Goal: Information Seeking & Learning: Learn about a topic

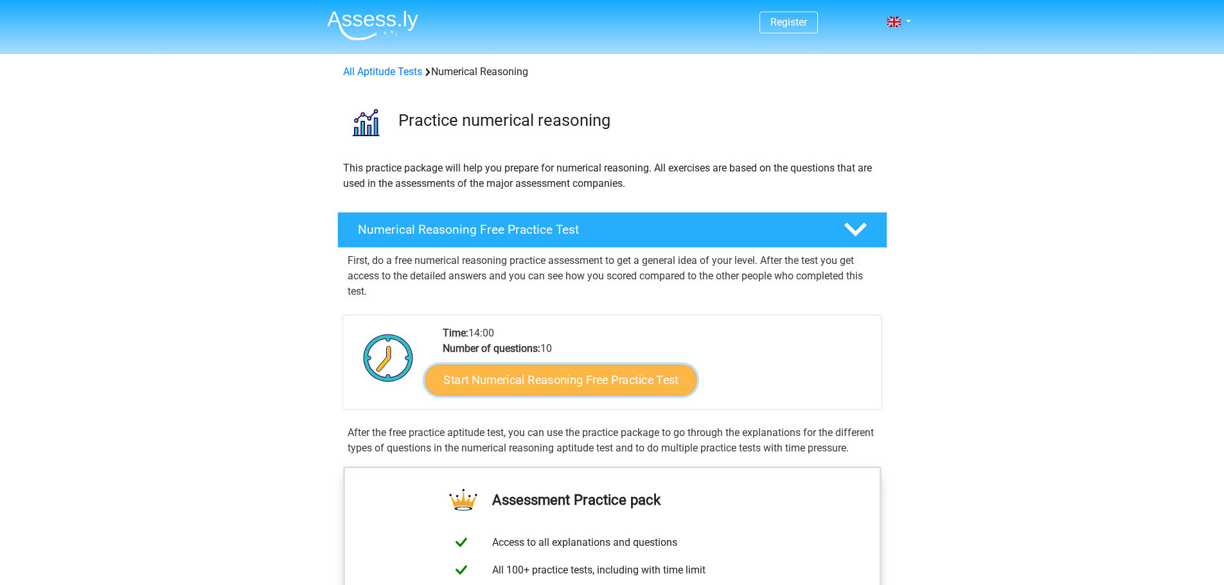
click at [544, 388] on link "Start Numerical Reasoning Free Practice Test" at bounding box center [561, 379] width 272 height 31
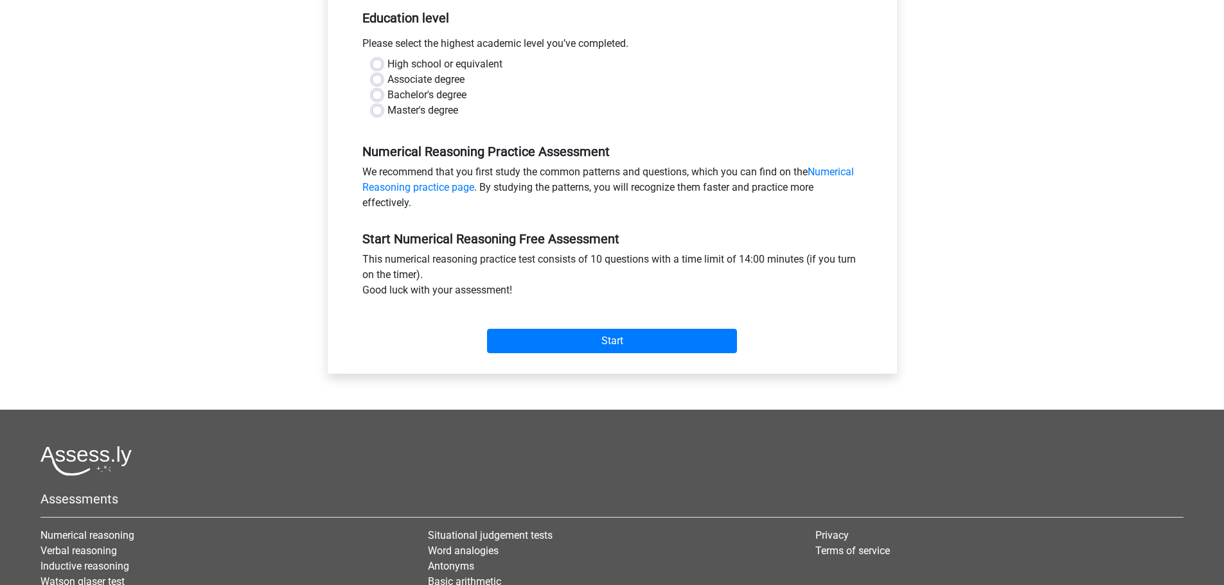
scroll to position [193, 0]
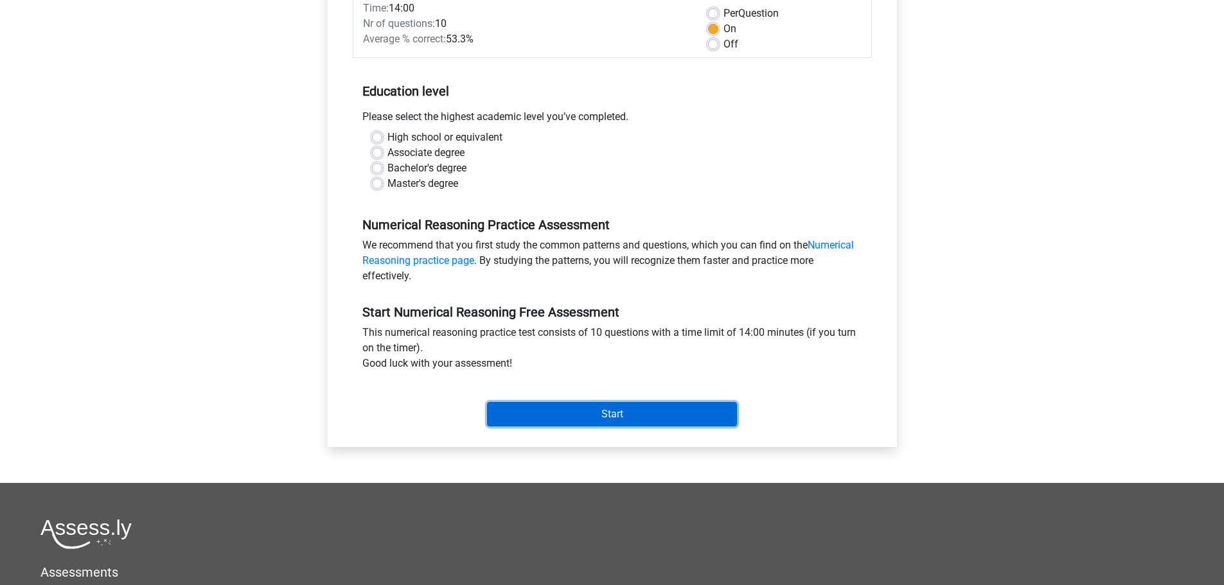
click at [636, 420] on input "Start" at bounding box center [612, 414] width 250 height 24
click at [388, 143] on label "High school or equivalent" at bounding box center [445, 137] width 115 height 15
click at [379, 143] on input "High school or equivalent" at bounding box center [377, 136] width 10 height 13
radio input "true"
click at [659, 141] on div "High school or equivalent" at bounding box center [612, 137] width 481 height 15
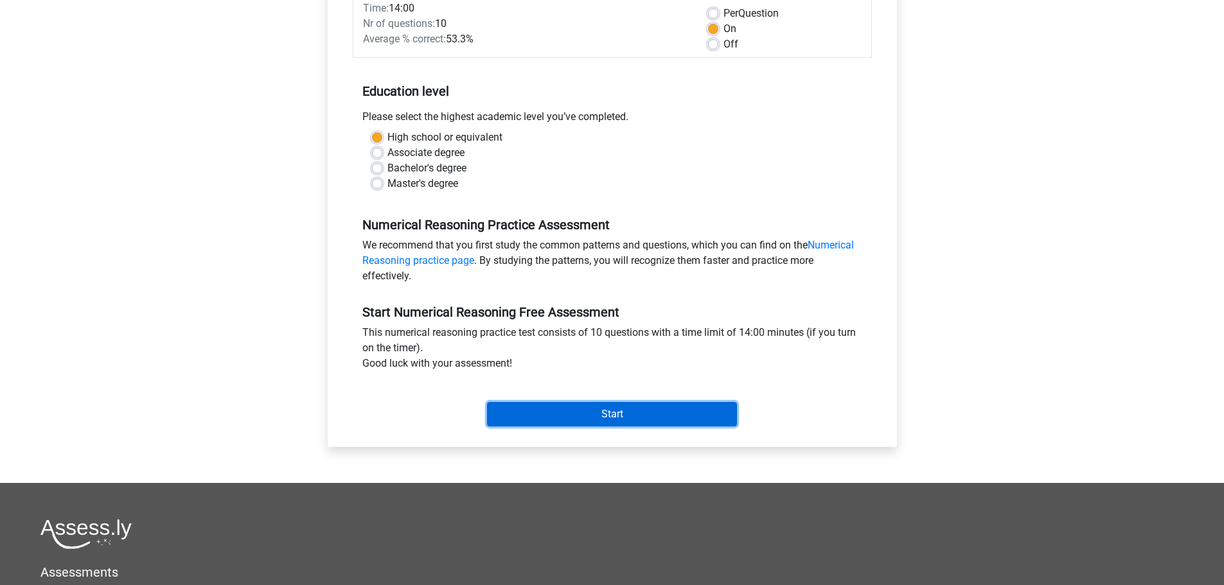
click at [657, 418] on input "Start" at bounding box center [612, 414] width 250 height 24
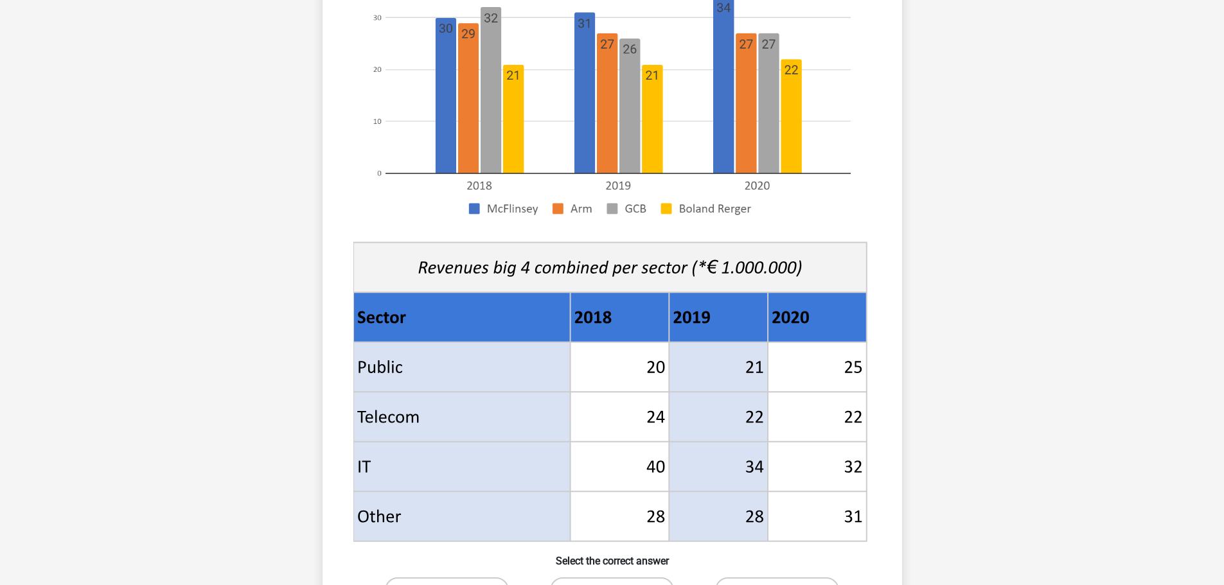
scroll to position [386, 0]
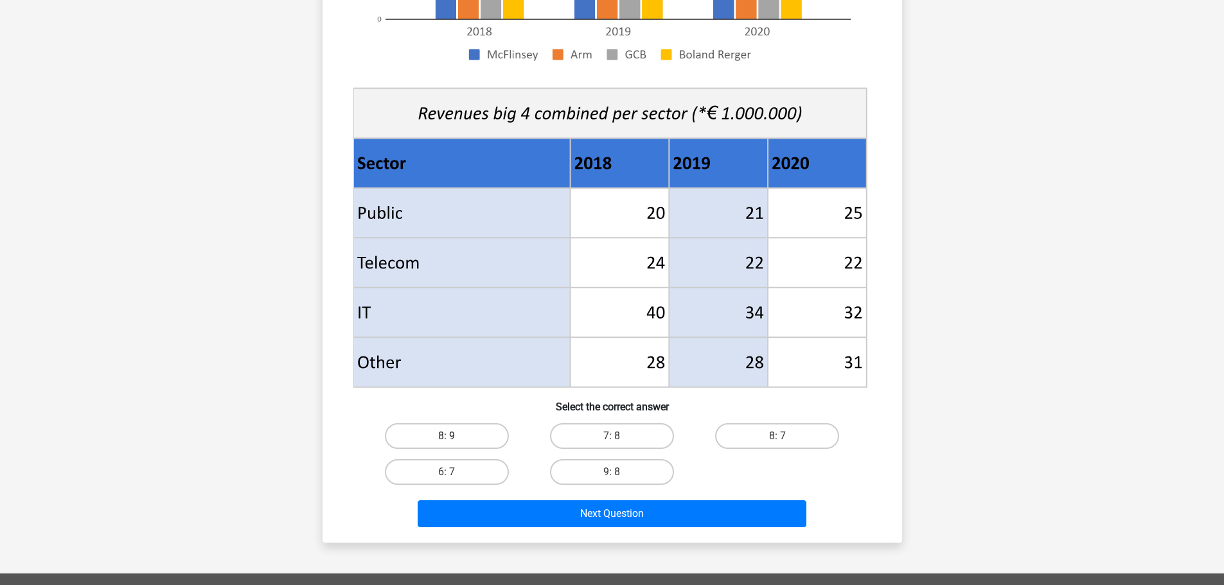
click at [470, 435] on label "8: 9" at bounding box center [447, 436] width 124 height 26
click at [455, 436] on input "8: 9" at bounding box center [451, 440] width 8 height 8
radio input "true"
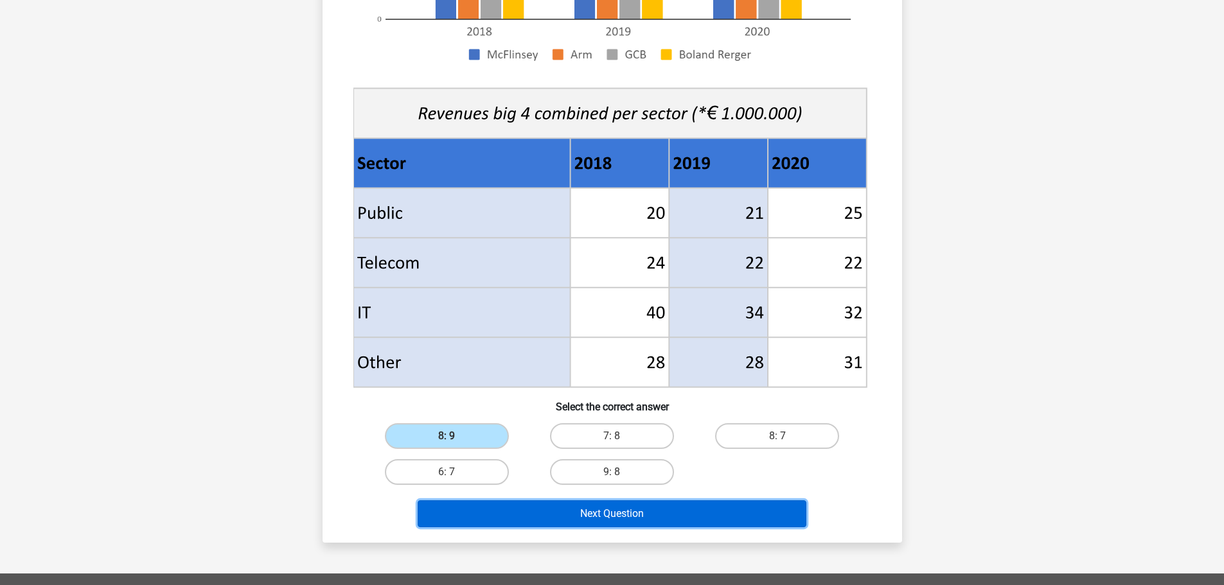
click at [670, 515] on button "Next Question" at bounding box center [612, 514] width 389 height 27
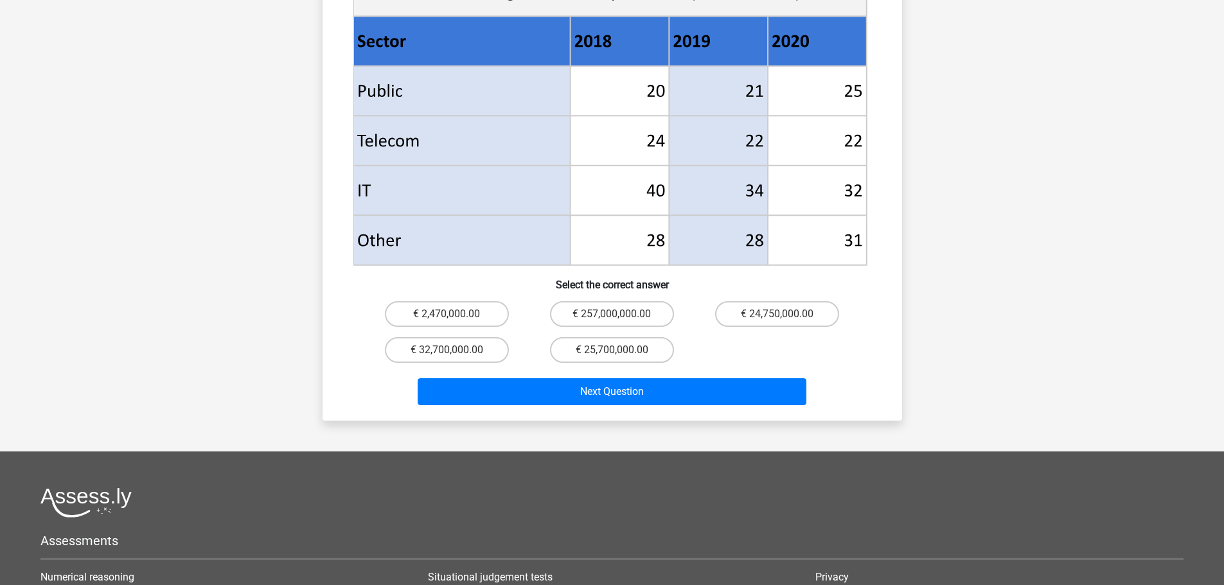
scroll to position [643, 0]
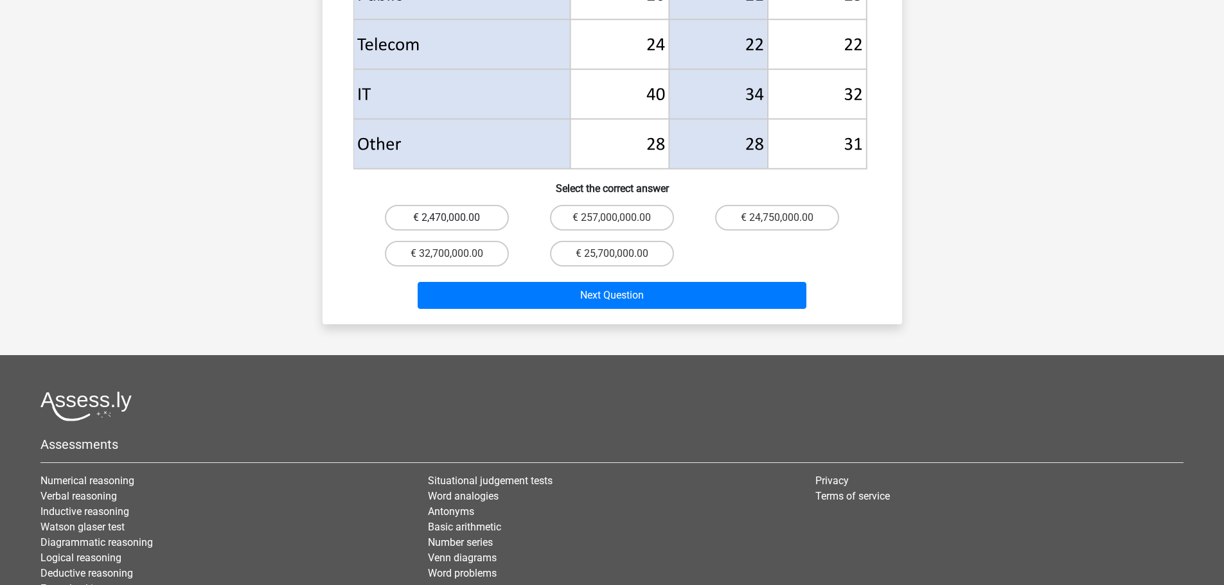
click at [468, 205] on label "€ 2,470,000.00" at bounding box center [447, 218] width 124 height 26
click at [455, 218] on input "€ 2,470,000.00" at bounding box center [451, 222] width 8 height 8
radio input "true"
click at [609, 292] on div "Next Question" at bounding box center [612, 298] width 496 height 32
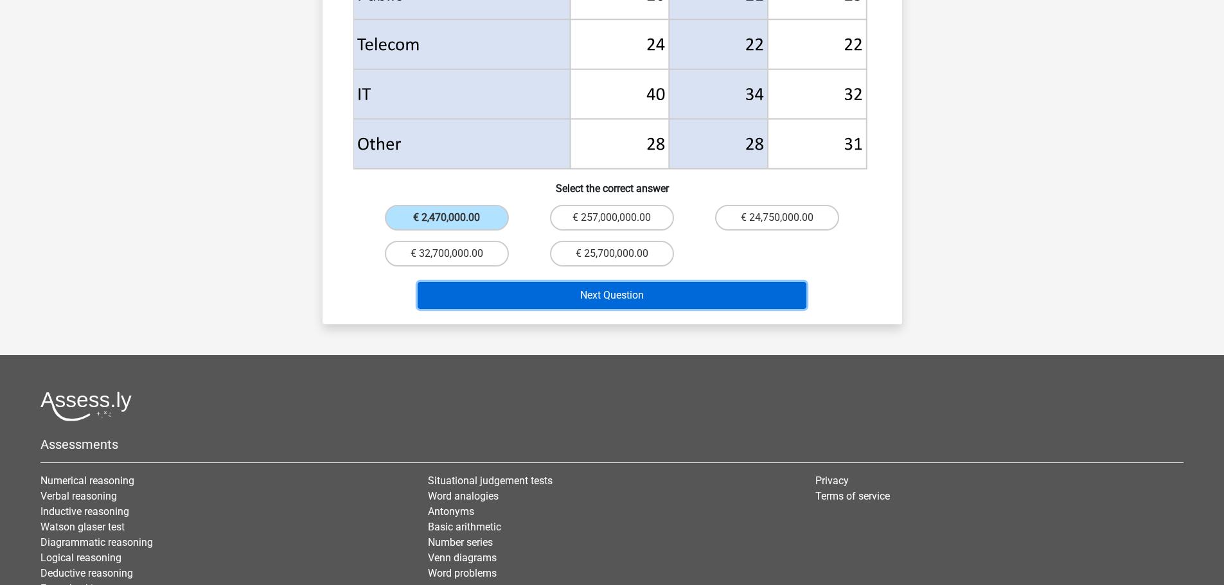
click at [607, 282] on button "Next Question" at bounding box center [612, 295] width 389 height 27
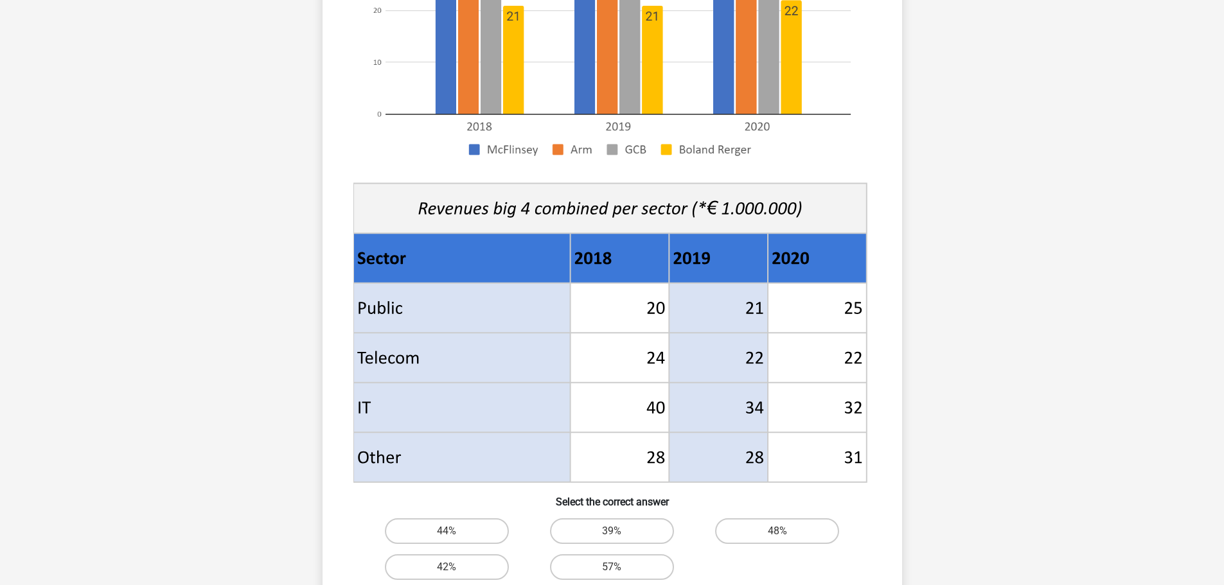
scroll to position [578, 0]
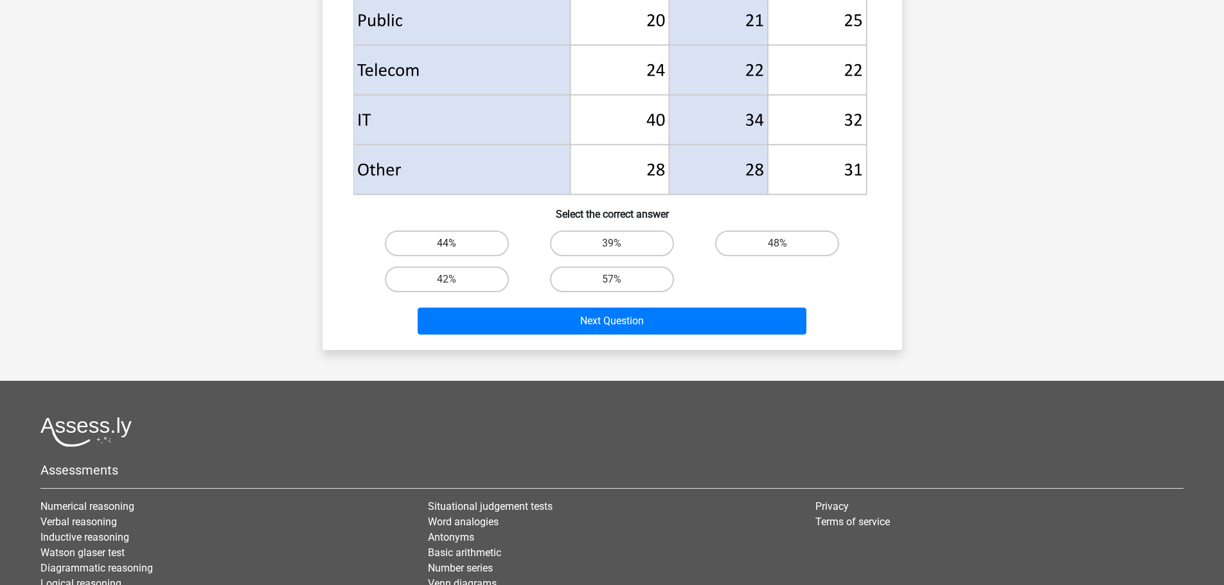
click at [452, 234] on label "44%" at bounding box center [447, 244] width 124 height 26
click at [452, 244] on input "44%" at bounding box center [451, 248] width 8 height 8
radio input "true"
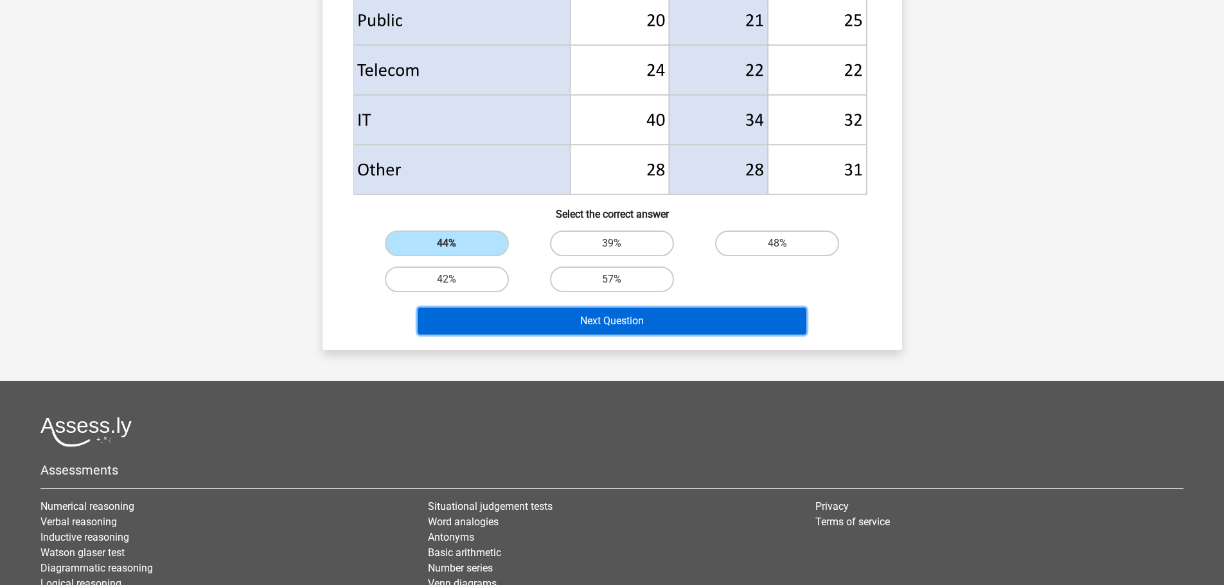
click at [616, 329] on button "Next Question" at bounding box center [612, 321] width 389 height 27
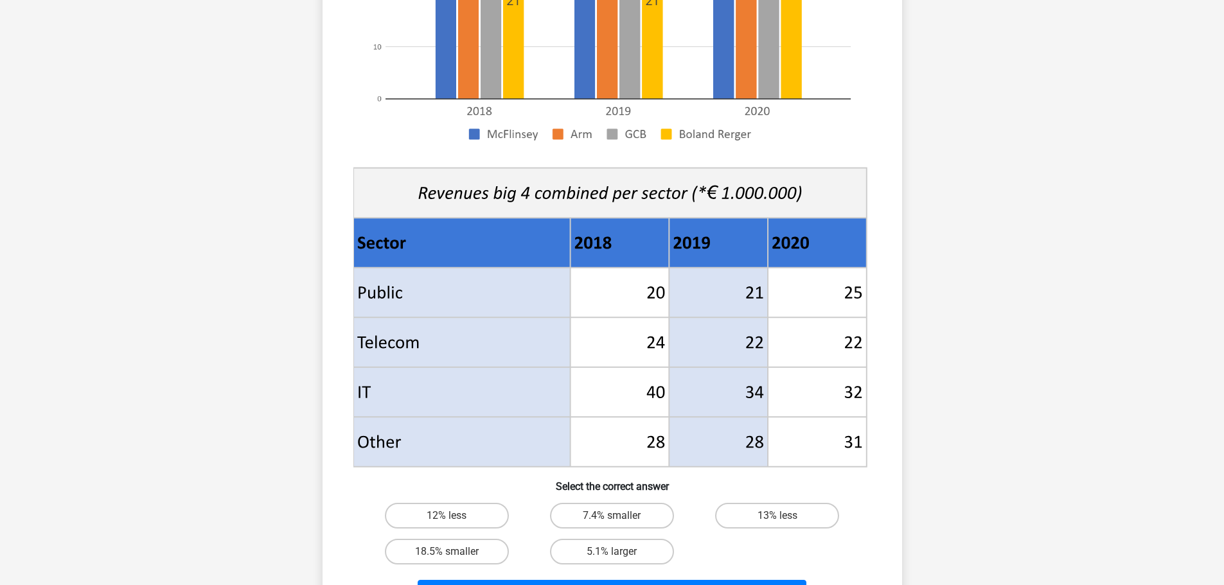
scroll to position [643, 0]
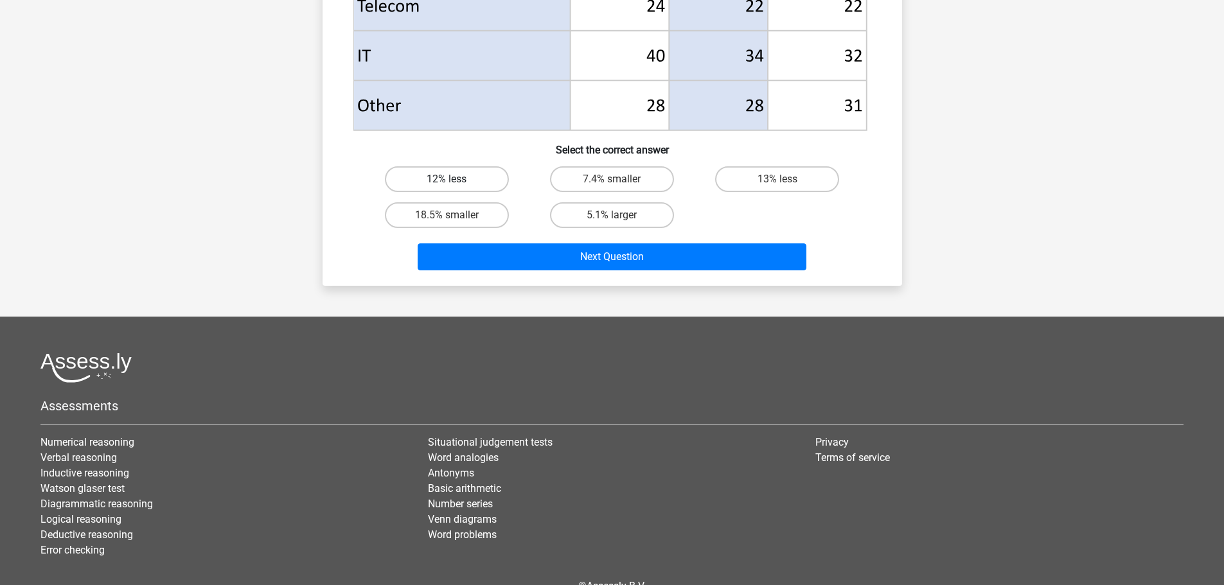
click at [467, 182] on label "12% less" at bounding box center [447, 179] width 124 height 26
click at [455, 182] on input "12% less" at bounding box center [451, 183] width 8 height 8
radio input "true"
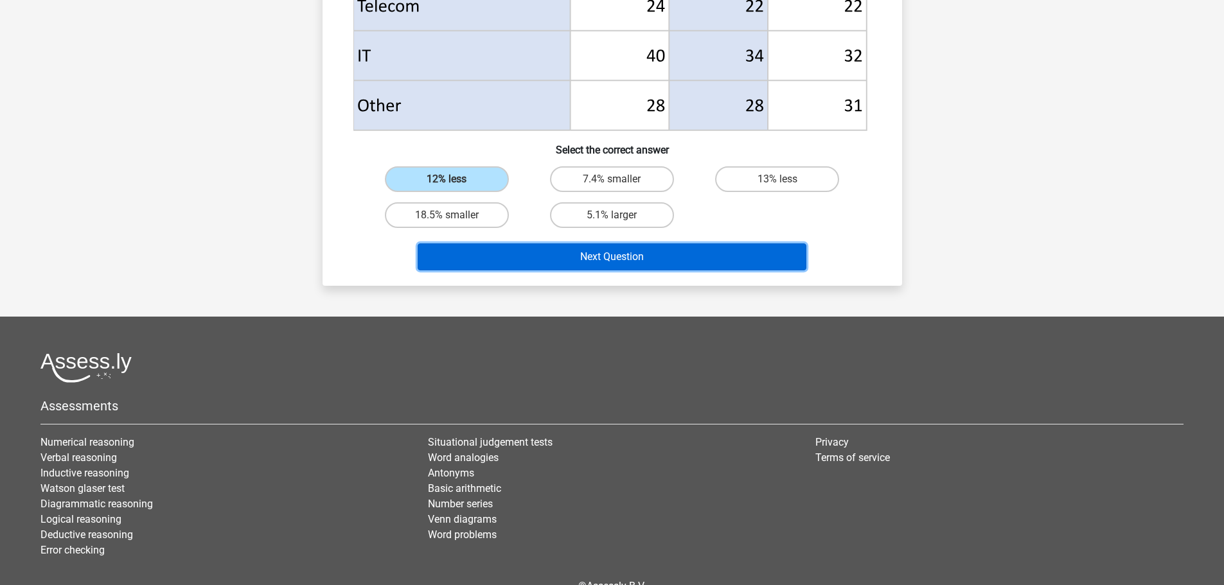
click at [553, 248] on button "Next Question" at bounding box center [612, 257] width 389 height 27
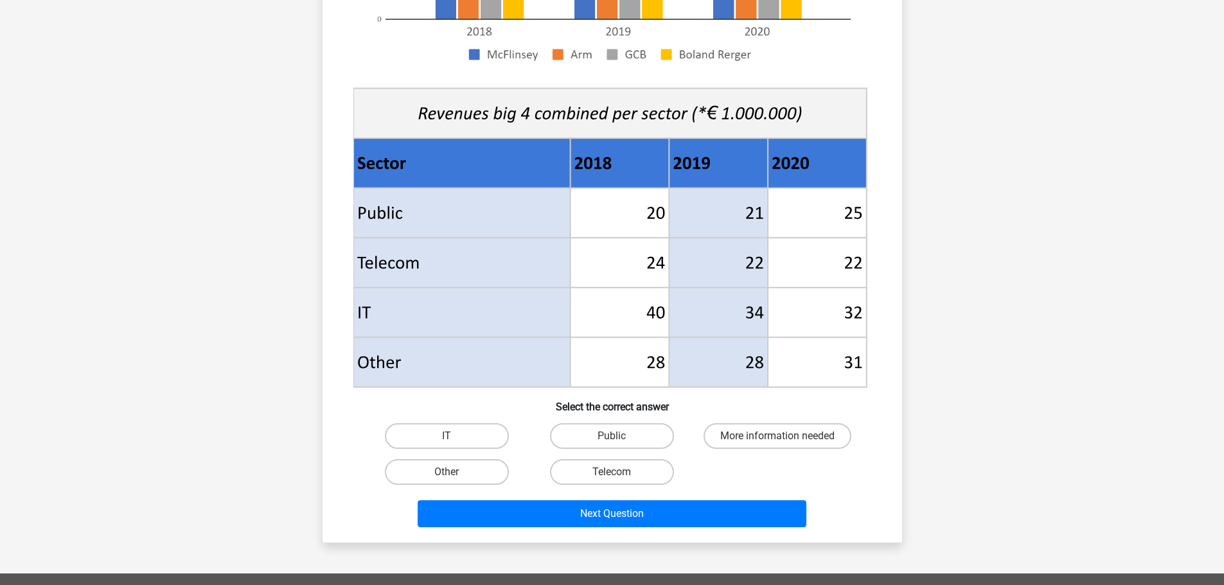
scroll to position [450, 0]
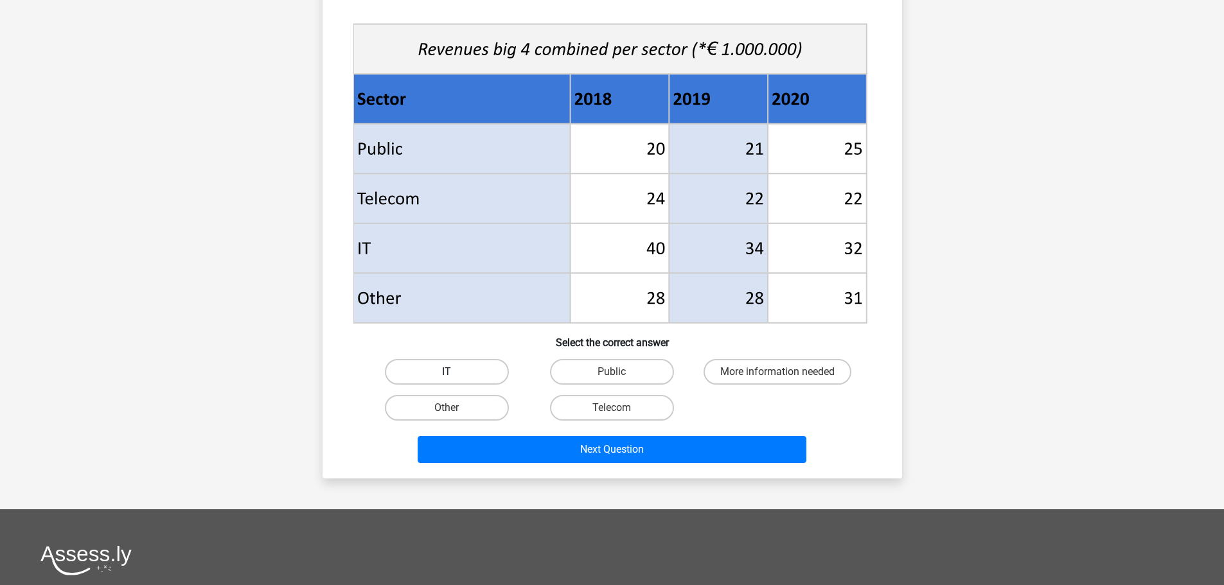
click at [485, 379] on label "IT" at bounding box center [447, 372] width 124 height 26
click at [455, 379] on input "IT" at bounding box center [451, 376] width 8 height 8
radio input "true"
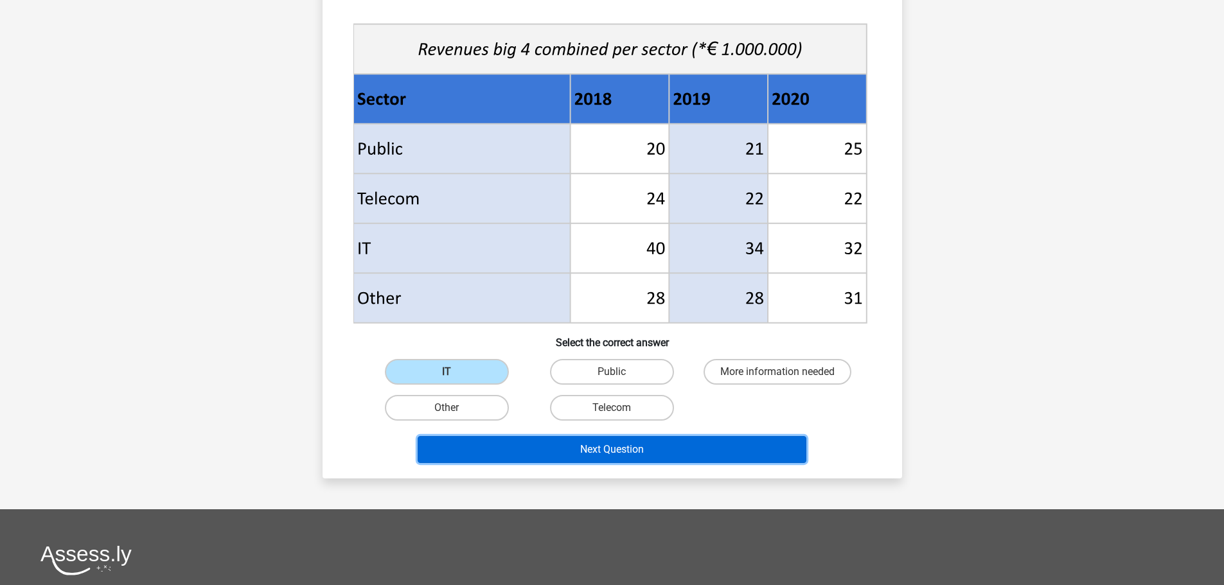
click at [575, 452] on button "Next Question" at bounding box center [612, 449] width 389 height 27
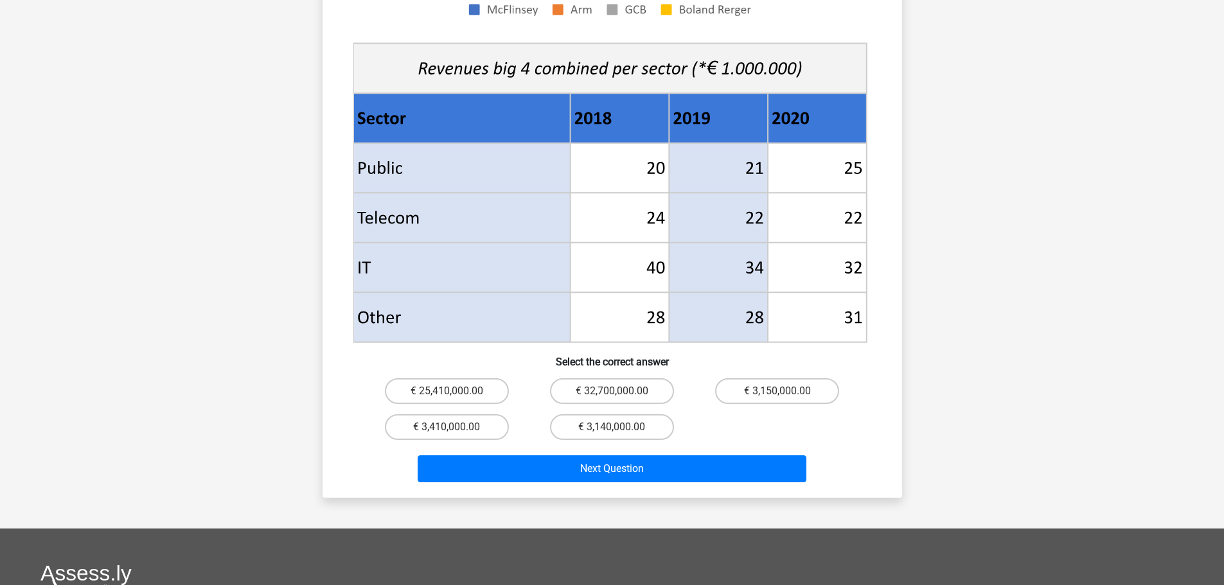
click at [486, 373] on div "€ 25,410,000.00" at bounding box center [446, 391] width 165 height 36
click at [486, 379] on label "€ 25,410,000.00" at bounding box center [447, 392] width 124 height 26
click at [455, 391] on input "€ 25,410,000.00" at bounding box center [451, 395] width 8 height 8
radio input "true"
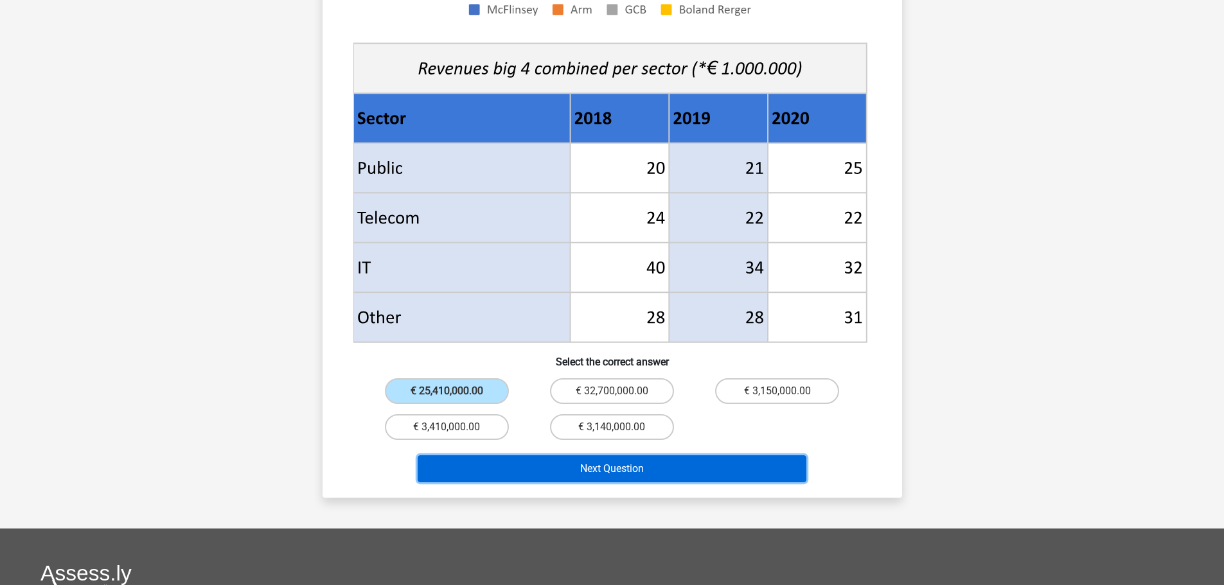
click at [580, 456] on button "Next Question" at bounding box center [612, 469] width 389 height 27
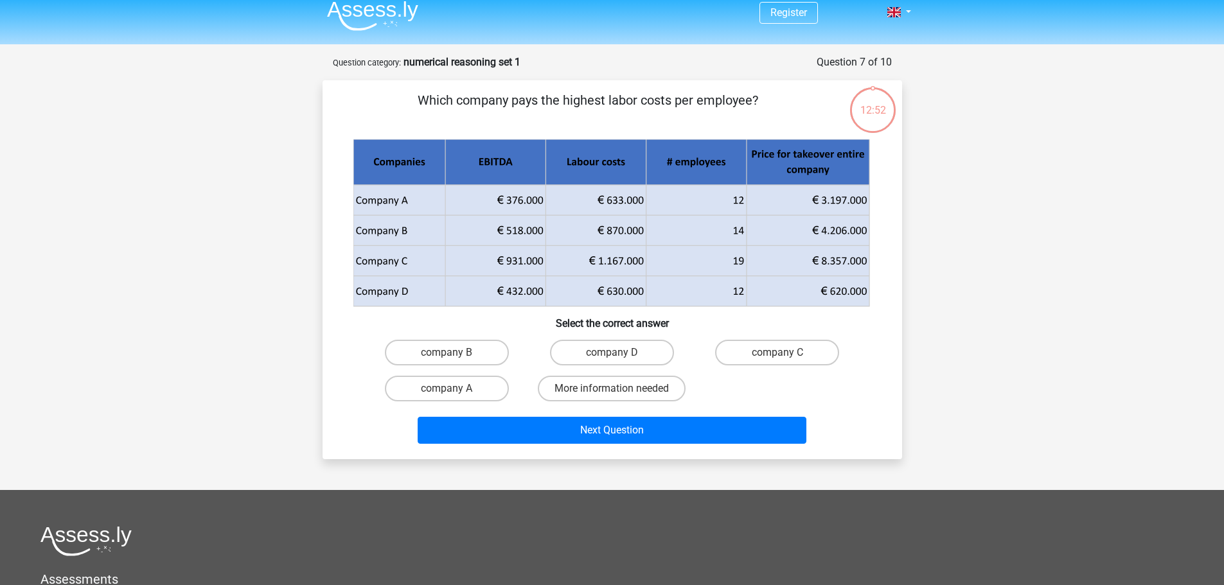
scroll to position [0, 0]
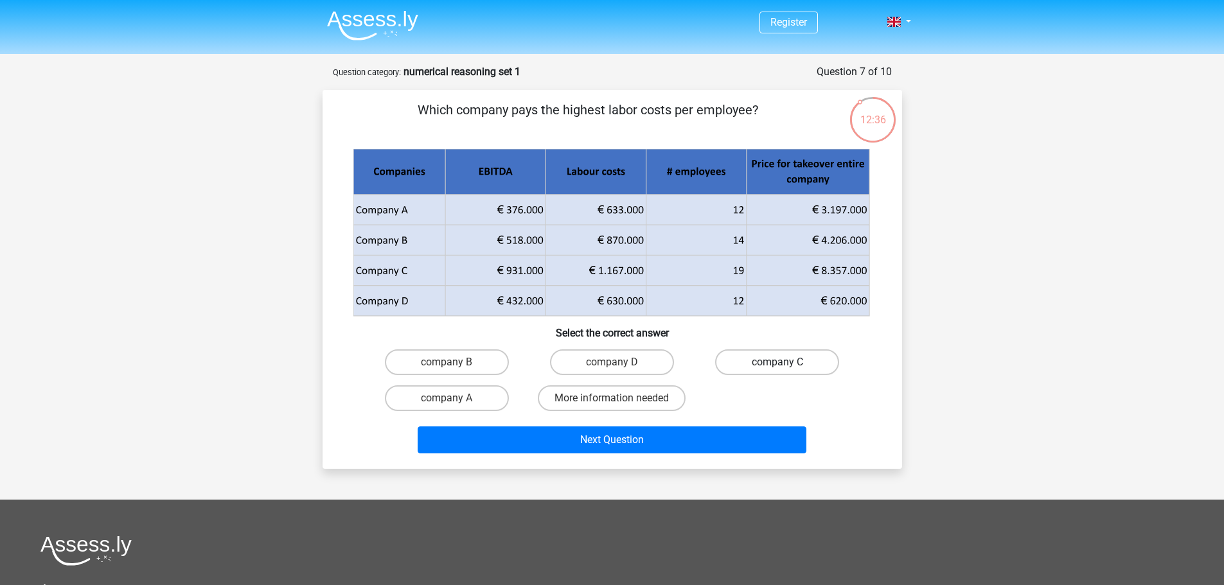
click at [760, 357] on label "company C" at bounding box center [777, 363] width 124 height 26
click at [778, 362] on input "company C" at bounding box center [782, 366] width 8 height 8
radio input "true"
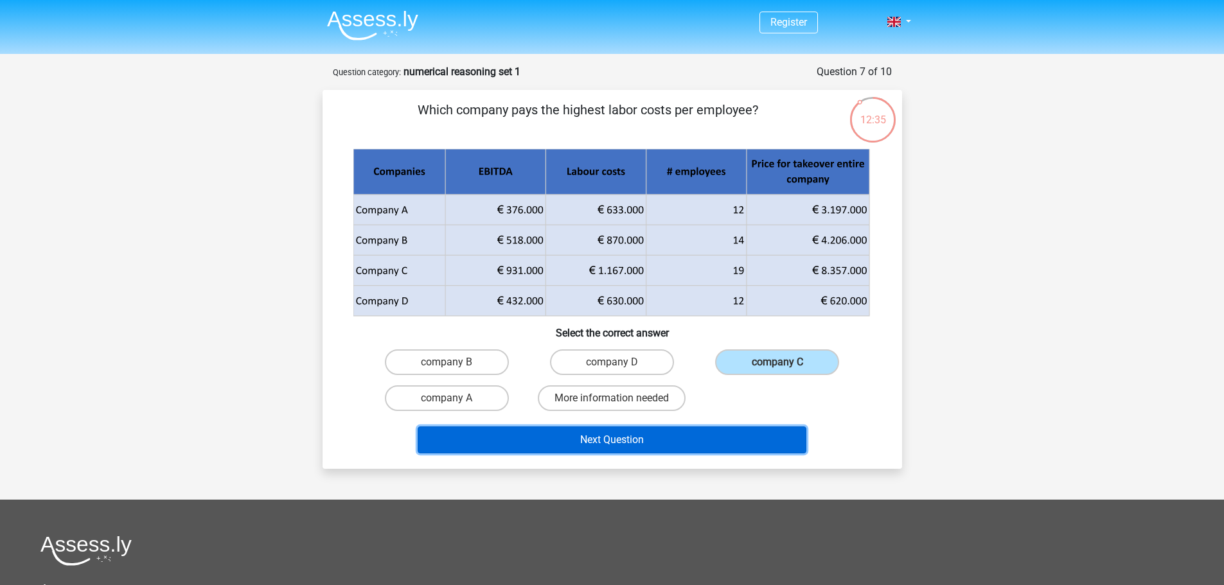
click at [762, 440] on button "Next Question" at bounding box center [612, 440] width 389 height 27
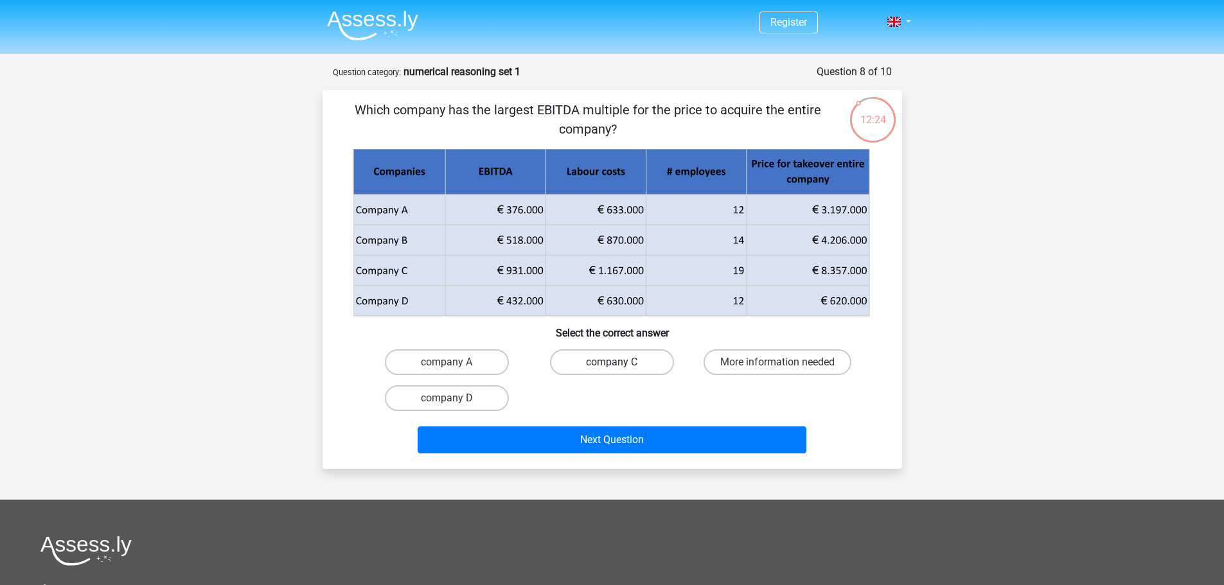
click at [639, 366] on label "company C" at bounding box center [612, 363] width 124 height 26
click at [620, 366] on input "company C" at bounding box center [616, 366] width 8 height 8
radio input "true"
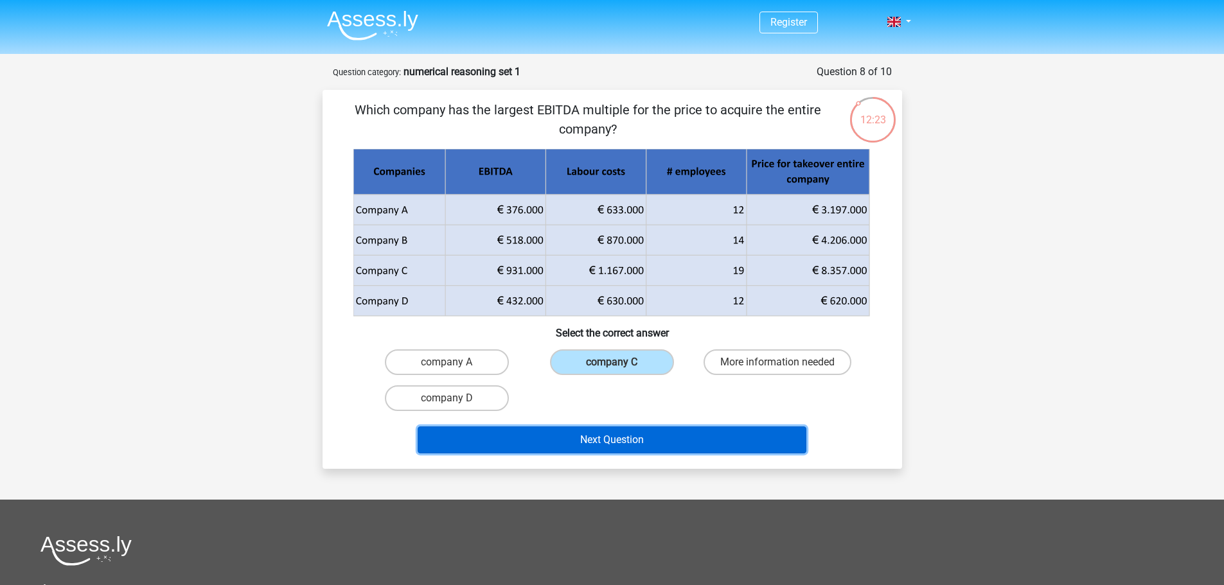
click at [717, 444] on button "Next Question" at bounding box center [612, 440] width 389 height 27
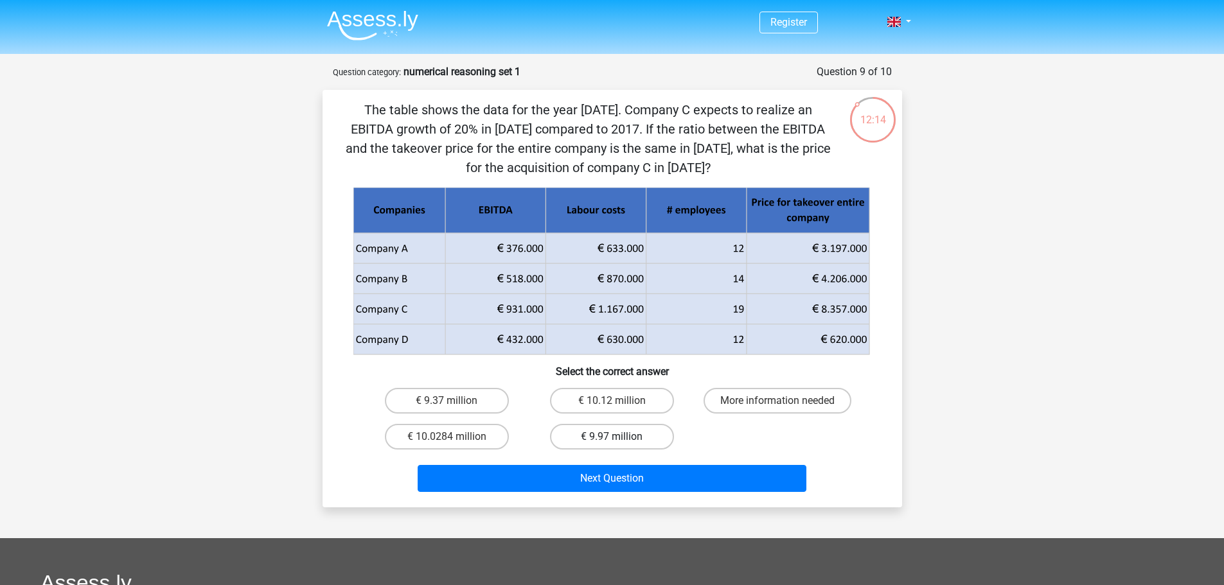
click at [653, 431] on label "€ 9.97 million" at bounding box center [612, 437] width 124 height 26
click at [620, 437] on input "€ 9.97 million" at bounding box center [616, 441] width 8 height 8
radio input "true"
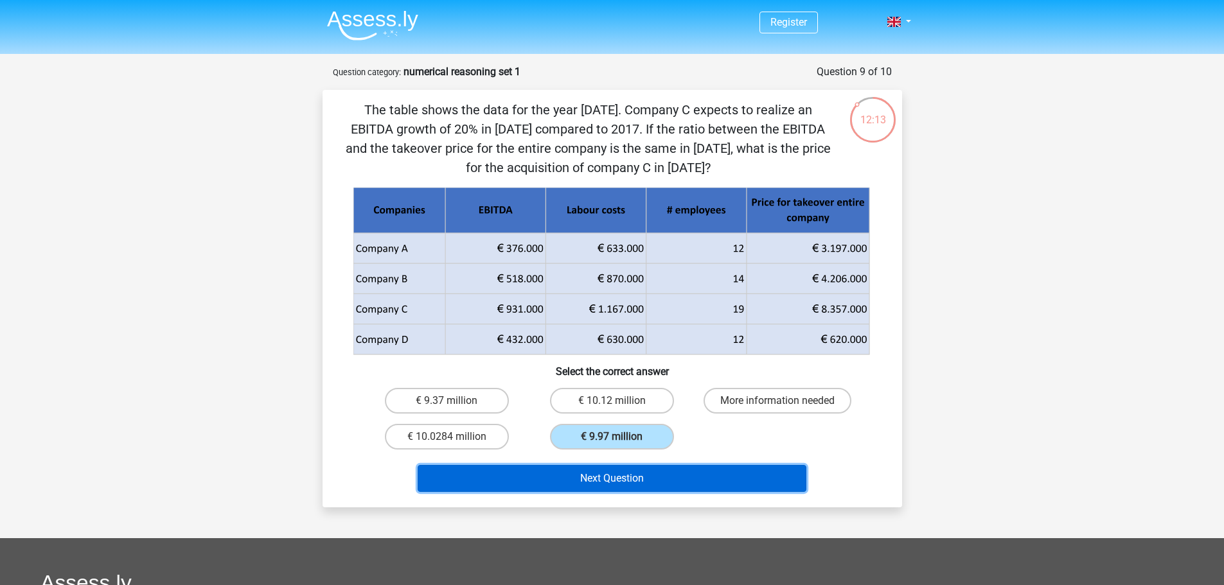
click at [690, 481] on button "Next Question" at bounding box center [612, 478] width 389 height 27
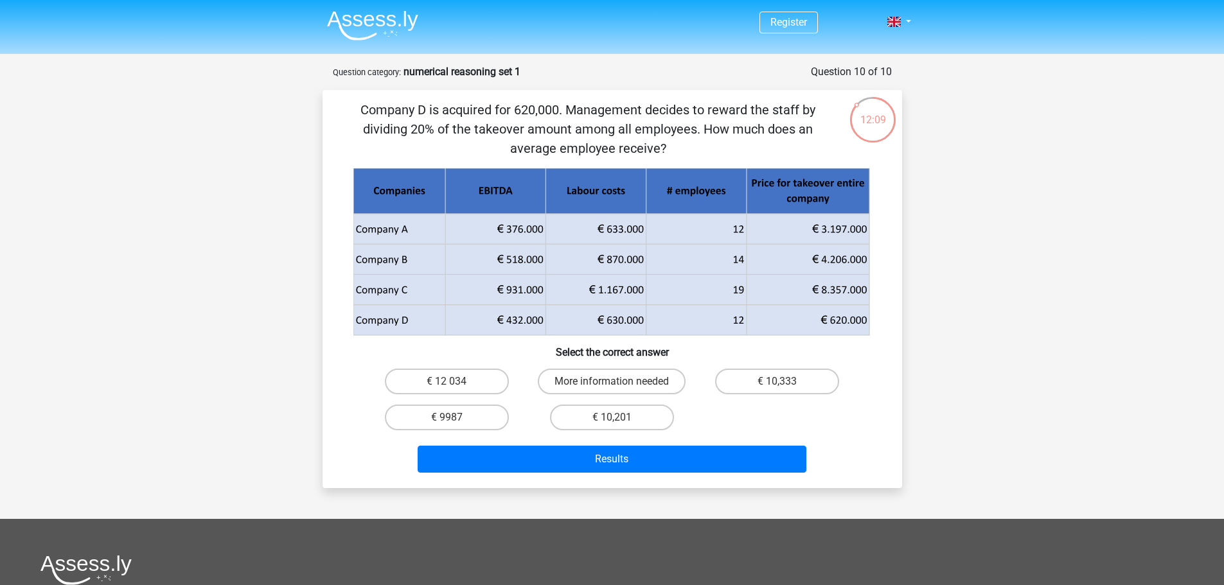
click at [806, 402] on div "€ 12 034 More information needed € 10,333 € 9987 € 10,201" at bounding box center [612, 400] width 496 height 72
click at [805, 395] on label "€ 10,333" at bounding box center [777, 382] width 124 height 26
click at [786, 390] on input "€ 10,333" at bounding box center [782, 386] width 8 height 8
radio input "true"
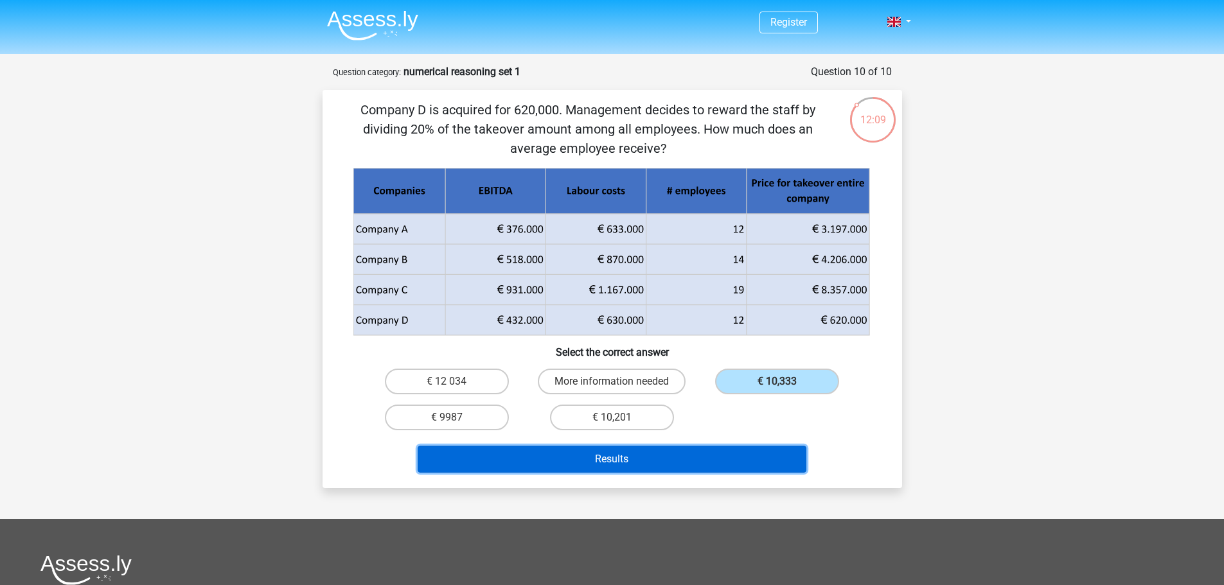
click at [781, 451] on button "Results" at bounding box center [612, 459] width 389 height 27
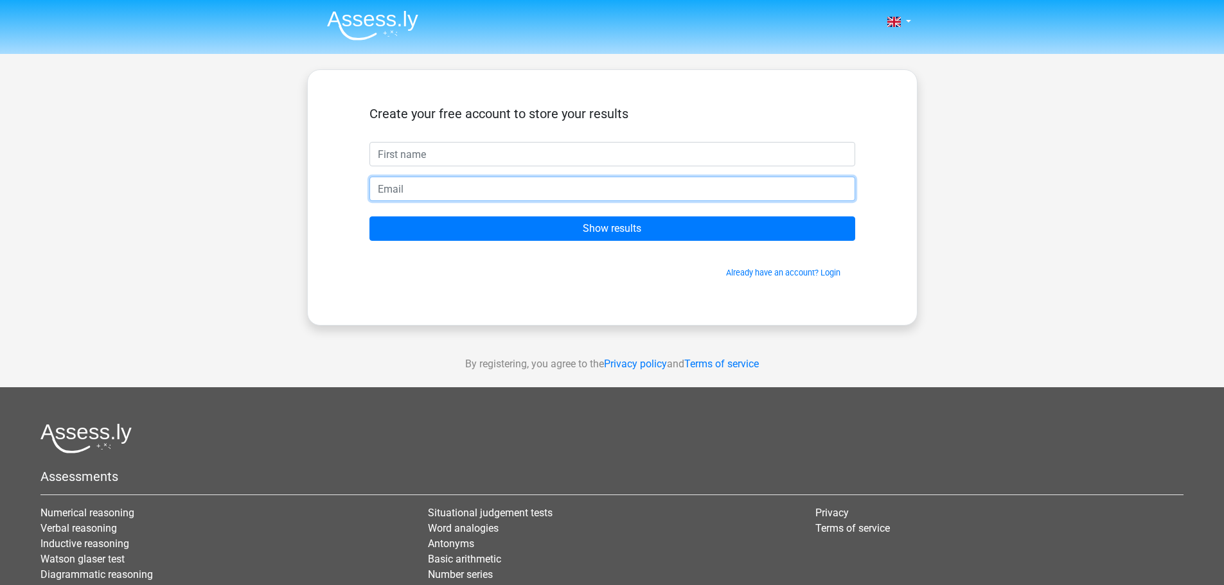
click at [414, 188] on input "email" at bounding box center [613, 189] width 486 height 24
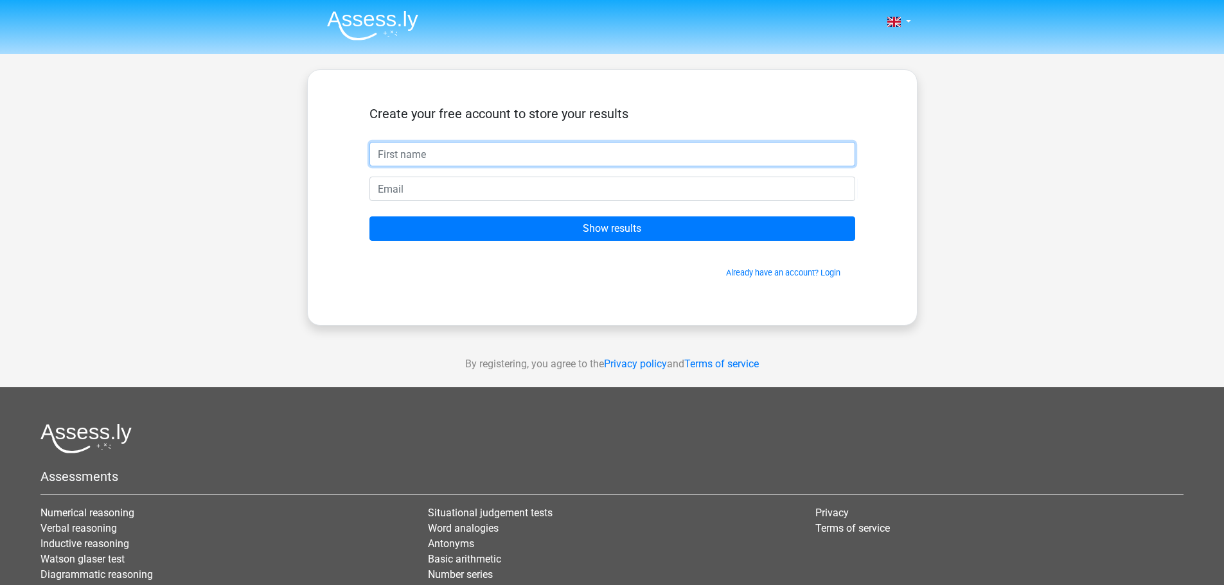
click at [416, 159] on input "text" at bounding box center [613, 154] width 486 height 24
